Goal: Task Accomplishment & Management: Complete application form

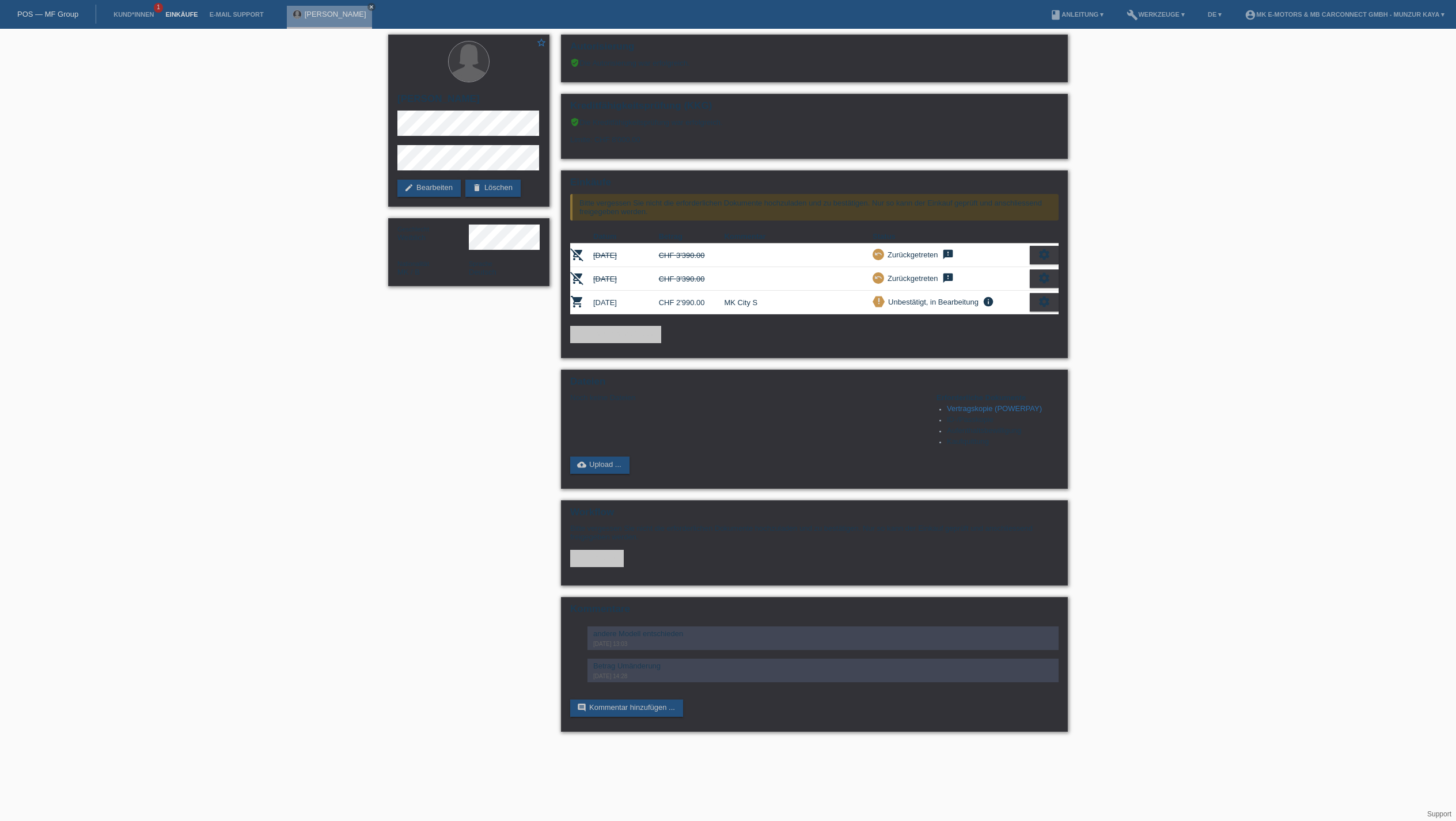
click at [203, 18] on link "Einkäufe" at bounding box center [181, 14] width 44 height 7
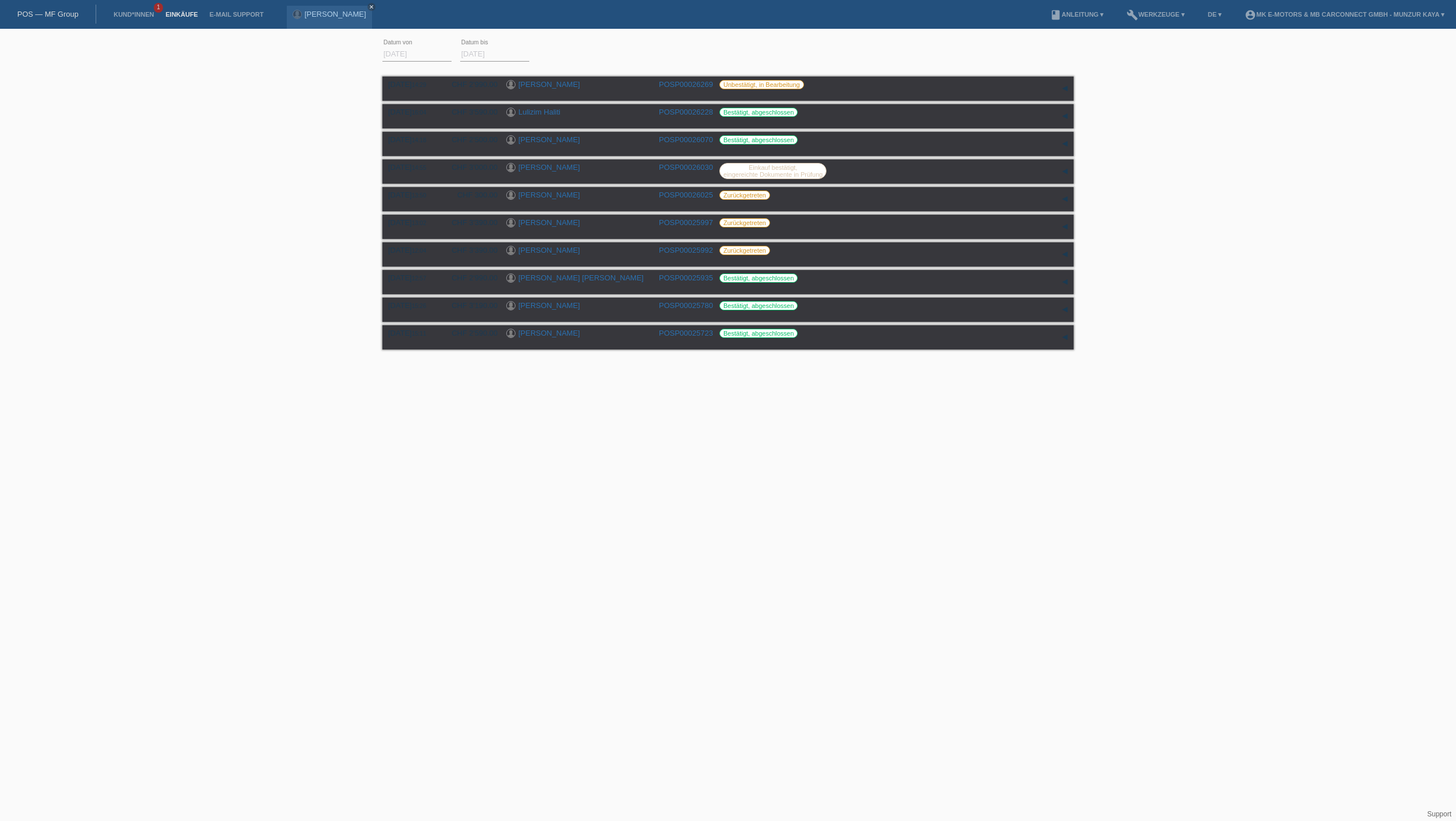
click at [79, 18] on link "POS — MF Group" at bounding box center [48, 14] width 61 height 9
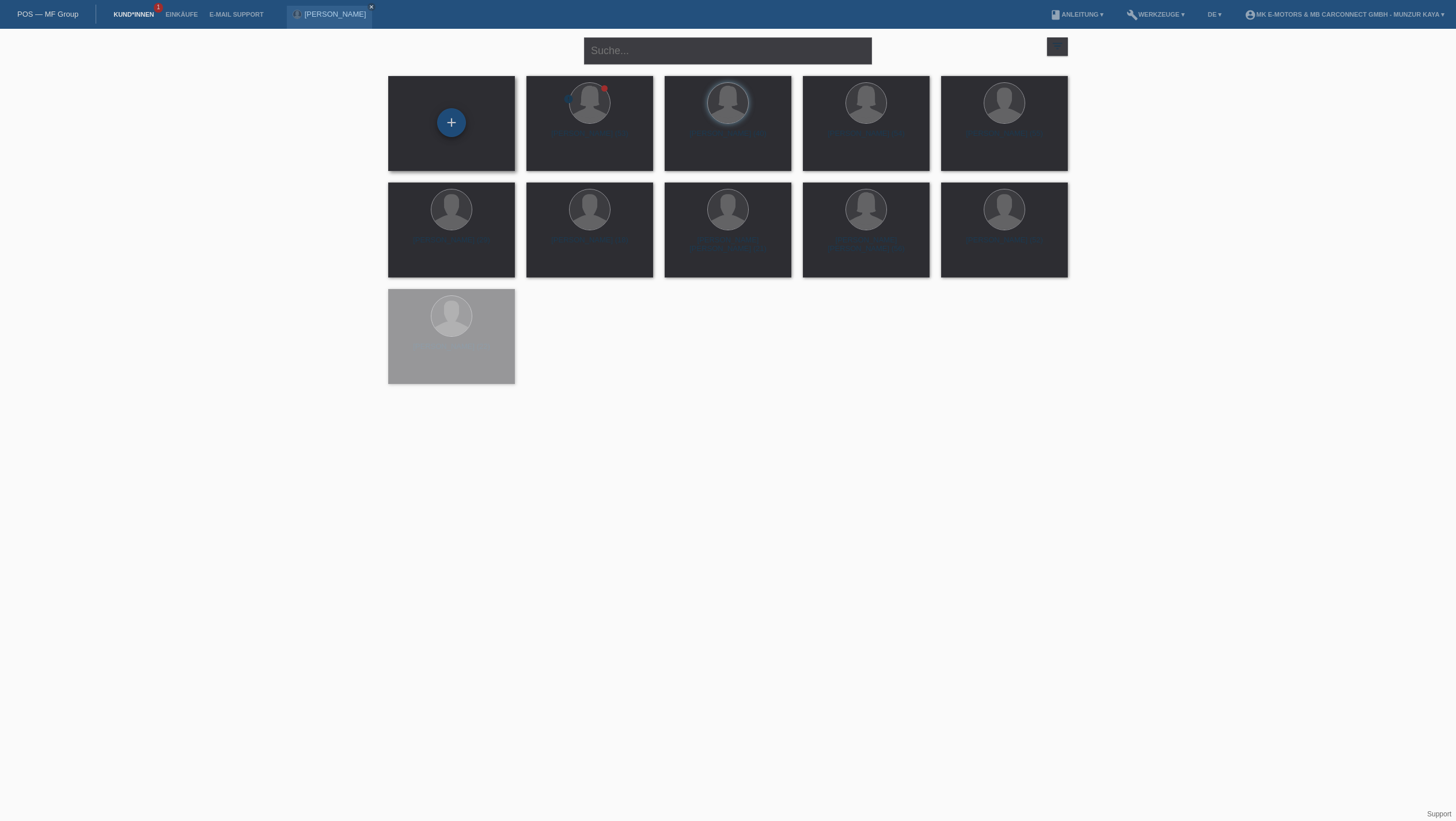
click at [442, 117] on div "+" at bounding box center [451, 123] width 27 height 19
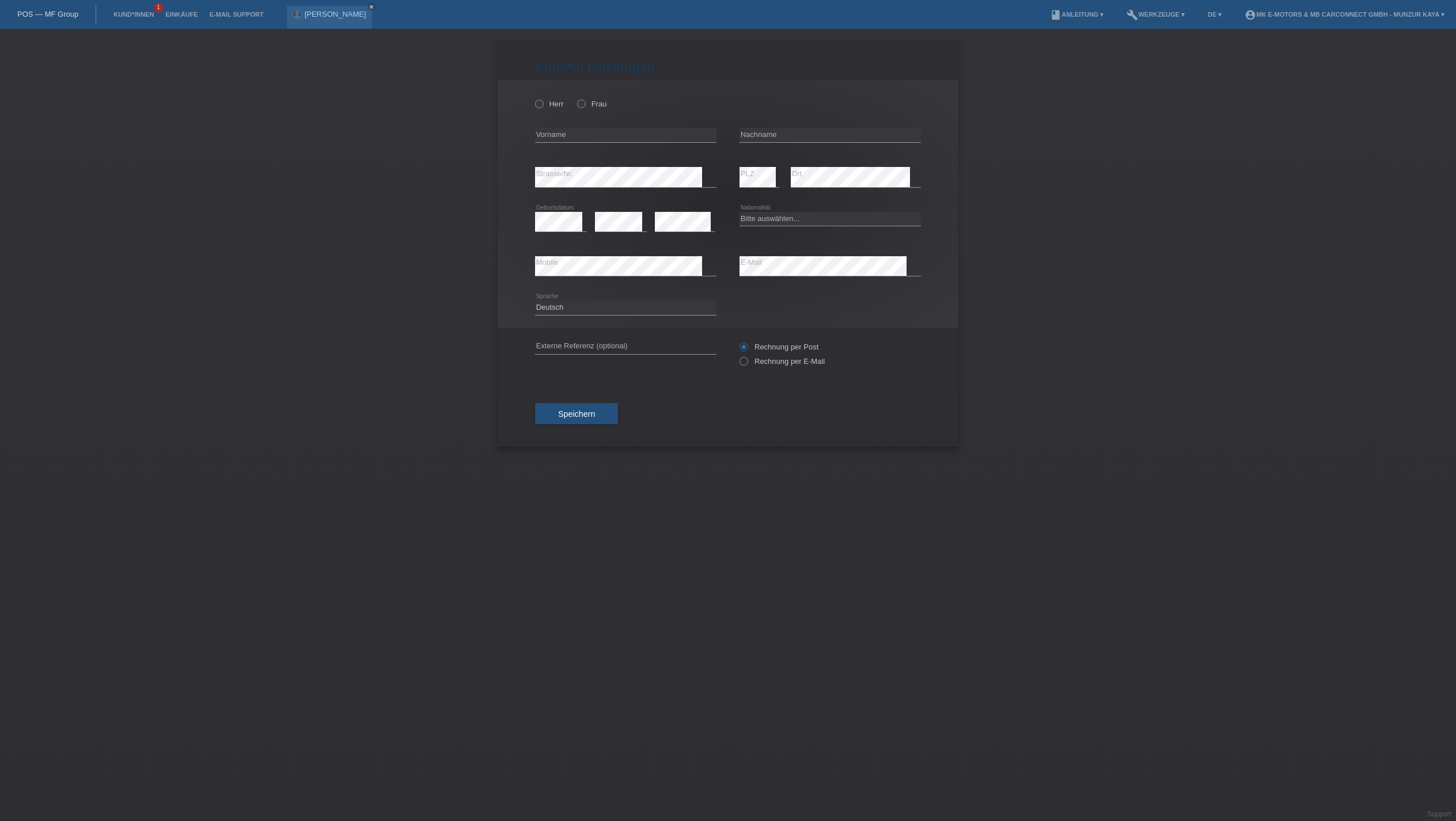
scroll to position [23, 89]
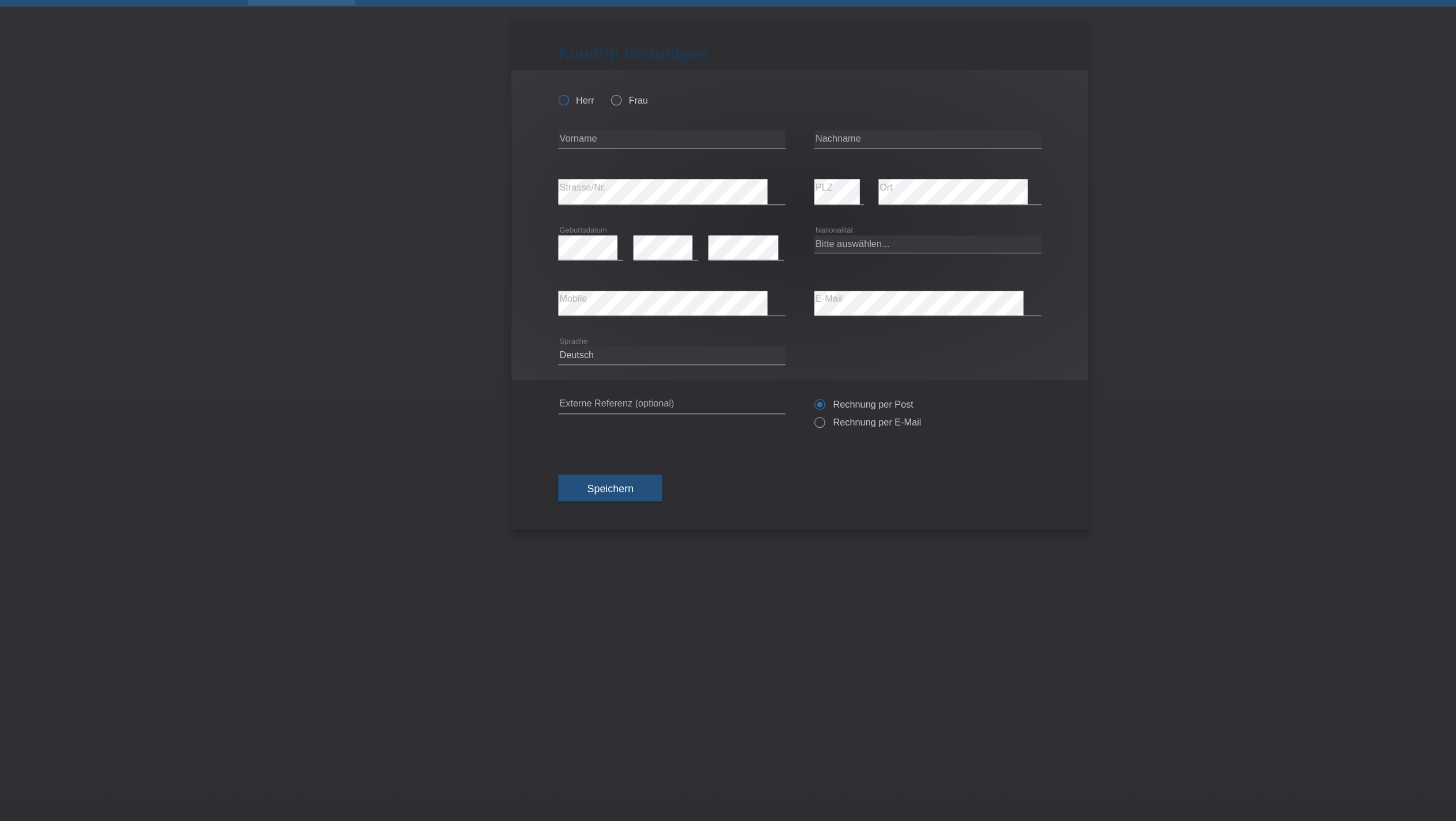
click at [535, 100] on label "Herr" at bounding box center [550, 104] width 29 height 9
click at [535, 100] on input "Herr" at bounding box center [539, 103] width 7 height 7
radio input "true"
type input "L"
type input "G"
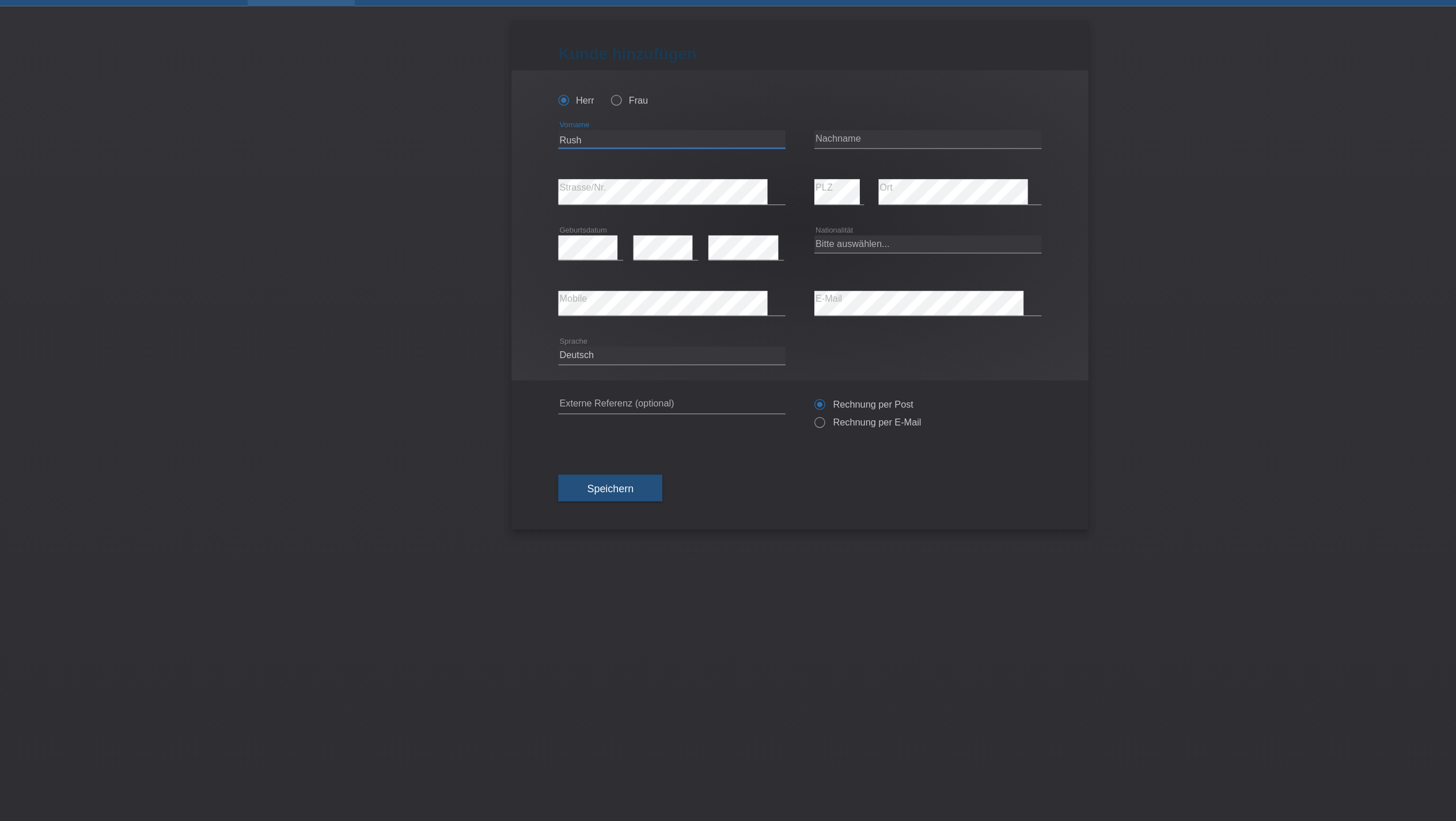
type input "Rush"
type input "Laski"
click at [595, 232] on icon at bounding box center [620, 232] width 52 height 1
click at [740, 226] on icon at bounding box center [831, 226] width 181 height 1
select select "XK"
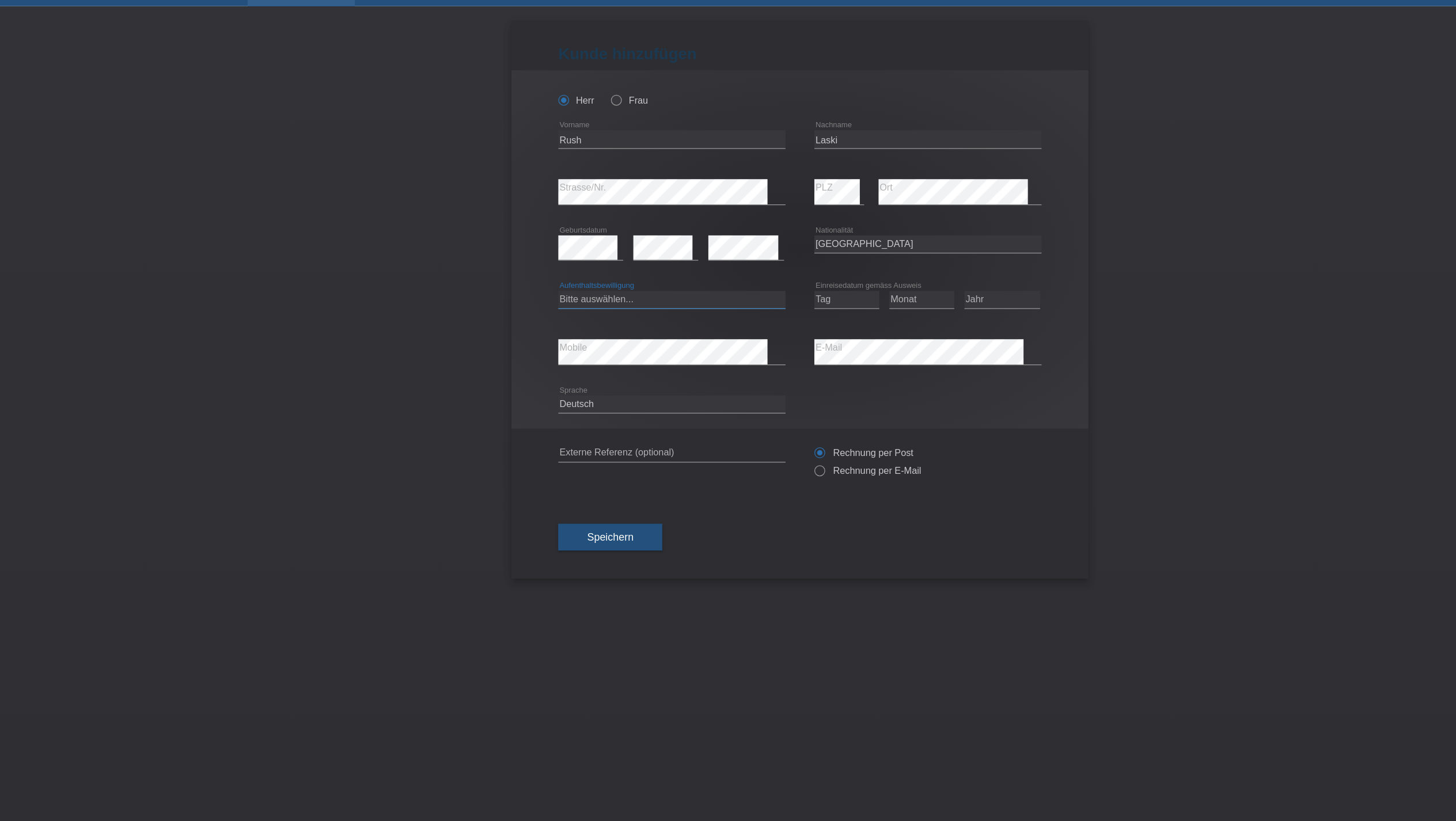
select select "B"
select select "03"
click at [799, 270] on icon at bounding box center [825, 270] width 52 height 1
select select "03"
click at [860, 270] on icon at bounding box center [889, 270] width 60 height 1
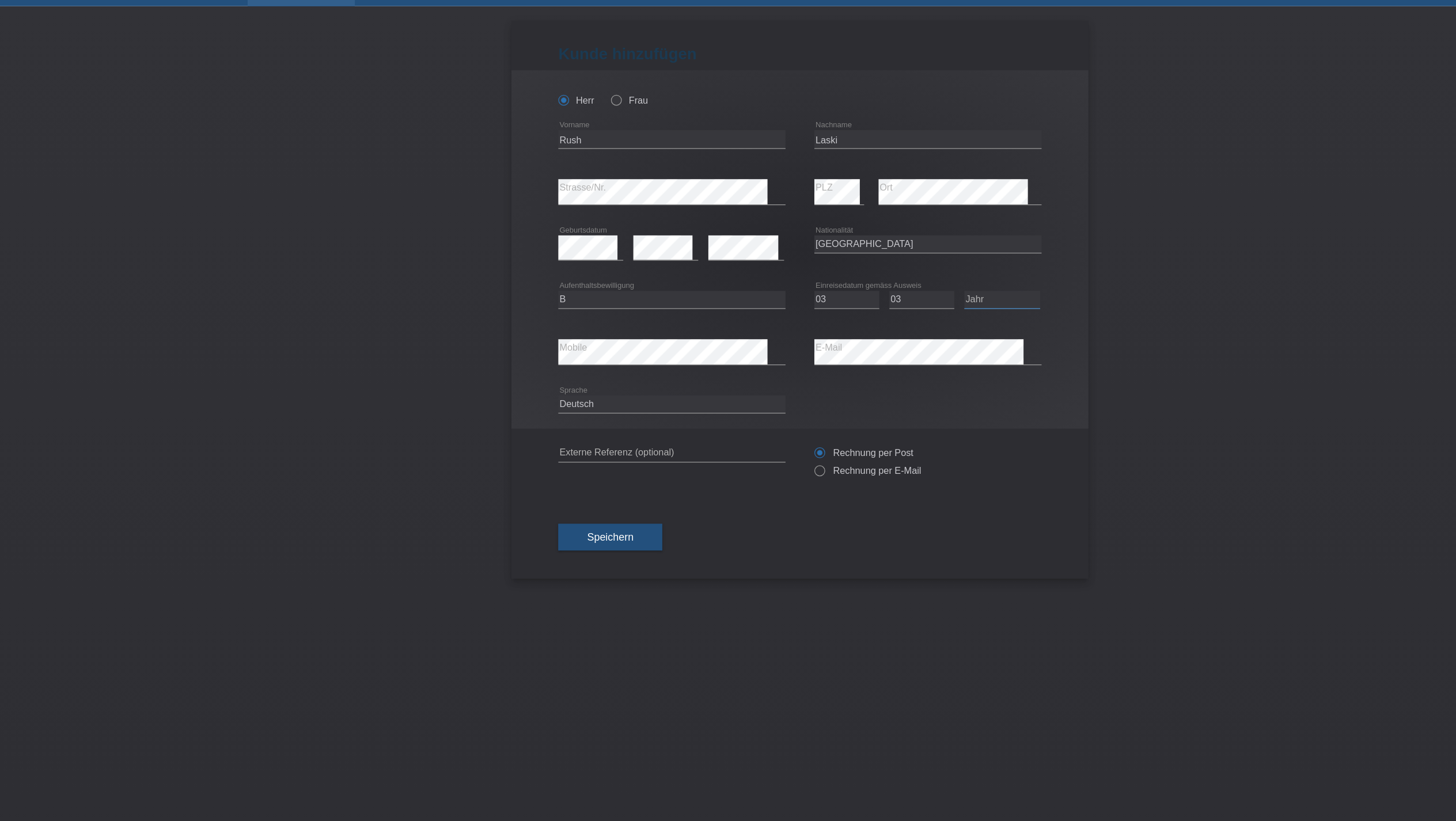
select select "2020"
